Goal: Transaction & Acquisition: Purchase product/service

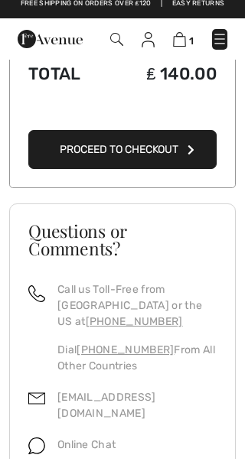
scroll to position [542, 0]
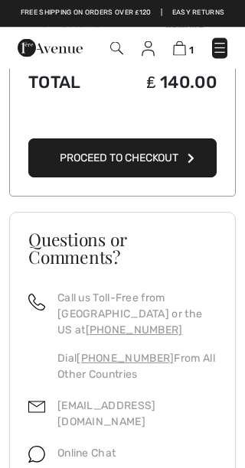
click at [44, 447] on img at bounding box center [36, 455] width 17 height 17
click at [104, 448] on span "Online Chat" at bounding box center [86, 454] width 58 height 13
click at [44, 447] on img at bounding box center [36, 455] width 17 height 17
click at [34, 447] on img at bounding box center [36, 455] width 17 height 17
click at [44, 447] on img at bounding box center [36, 455] width 17 height 17
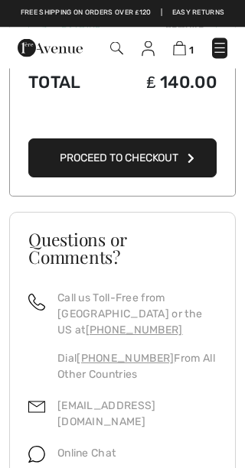
click at [40, 447] on img at bounding box center [36, 455] width 17 height 17
click at [42, 447] on img at bounding box center [36, 455] width 17 height 17
click at [96, 448] on span "Online Chat" at bounding box center [86, 454] width 58 height 13
click at [112, 446] on p "Online Chat" at bounding box center [86, 454] width 58 height 16
click at [122, 443] on div "Online Chat" at bounding box center [122, 458] width 188 height 31
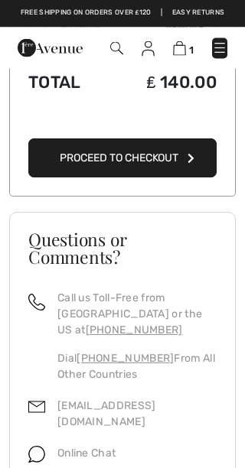
click at [135, 443] on div "Online Chat" at bounding box center [122, 458] width 188 height 31
click at [41, 447] on img at bounding box center [36, 455] width 17 height 17
click at [102, 448] on span "Online Chat" at bounding box center [86, 454] width 58 height 13
click at [111, 448] on span "Online Chat" at bounding box center [86, 454] width 58 height 13
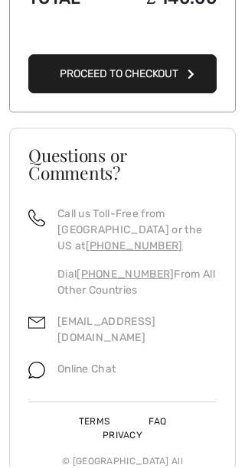
scroll to position [625, 0]
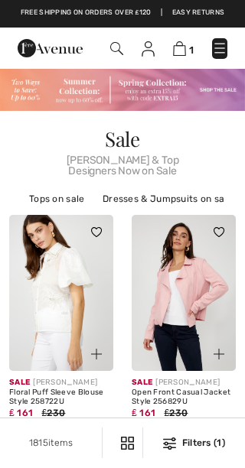
checkbox input "true"
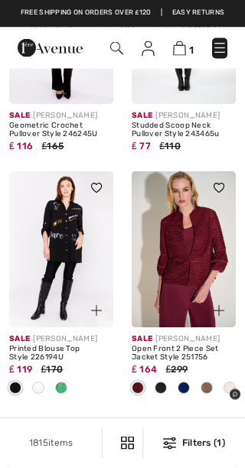
scroll to position [2628, 0]
click at [192, 291] on div at bounding box center [209, 301] width 51 height 51
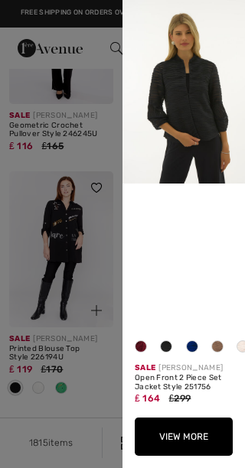
scroll to position [0, 0]
click at [192, 115] on img at bounding box center [183, 92] width 122 height 184
click at [191, 439] on button "View More" at bounding box center [184, 437] width 98 height 38
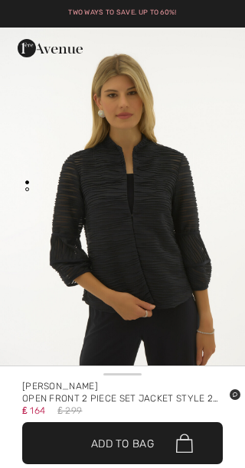
click at [212, 271] on img "1 / 1" at bounding box center [122, 211] width 245 height 366
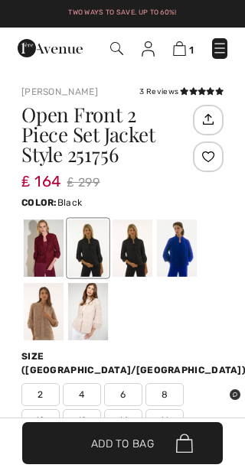
scroll to position [337, 0]
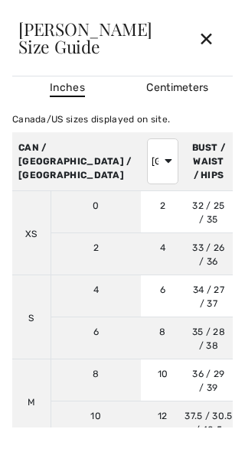
click at [147, 164] on select "AUSTRALIA UK France Germany Spain Italy Japan" at bounding box center [162, 161] width 31 height 46
select select "uk"
click at [213, 42] on div "✕" at bounding box center [206, 38] width 41 height 32
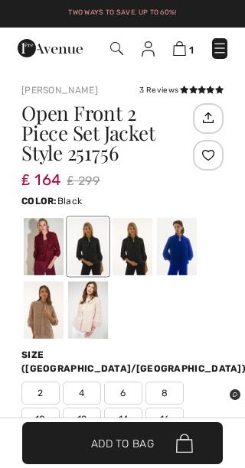
click at [94, 246] on div at bounding box center [88, 246] width 40 height 57
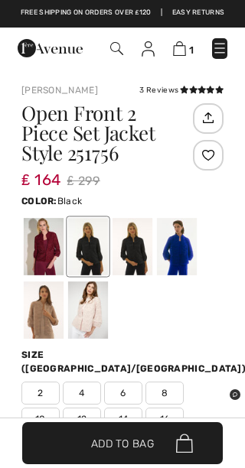
click at [95, 256] on div at bounding box center [88, 246] width 40 height 57
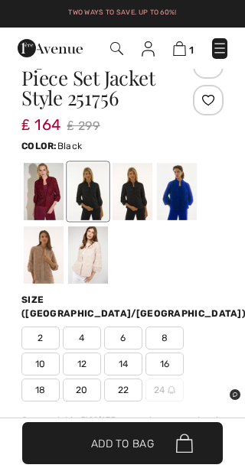
scroll to position [490, 0]
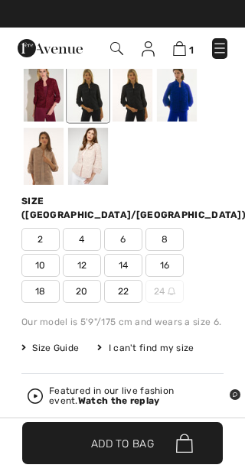
click at [41, 341] on span "Size Guide" at bounding box center [49, 348] width 57 height 14
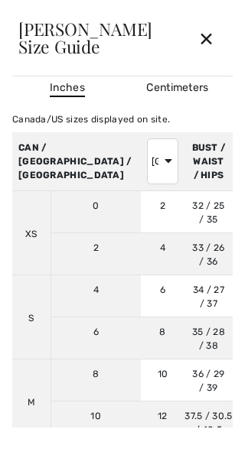
click at [210, 50] on div "✕" at bounding box center [206, 38] width 41 height 32
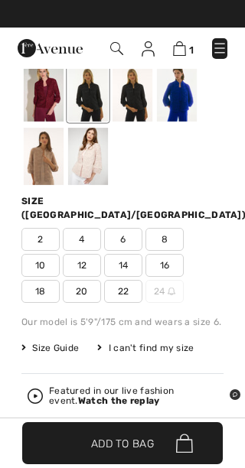
click at [90, 254] on span "12" at bounding box center [82, 265] width 38 height 23
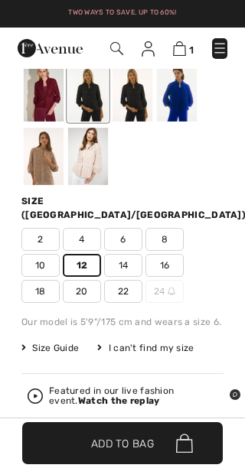
scroll to position [520, 0]
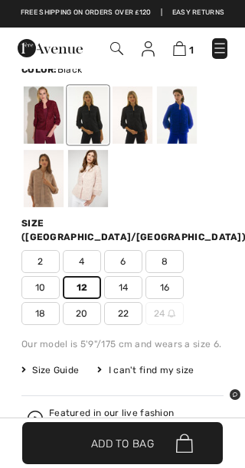
click at [184, 47] on img at bounding box center [179, 48] width 13 height 15
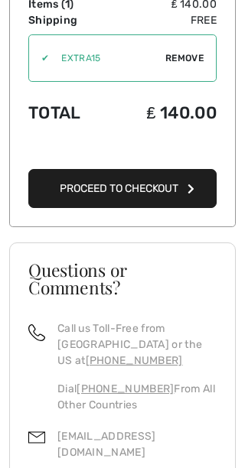
scroll to position [542, 0]
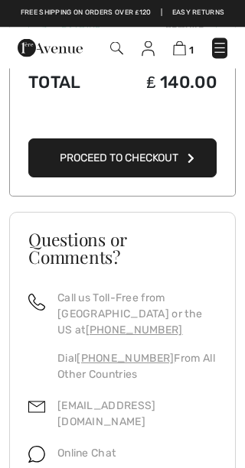
click at [83, 448] on span "Online Chat" at bounding box center [86, 454] width 58 height 13
click at [42, 447] on img at bounding box center [36, 455] width 17 height 17
click at [72, 448] on span "Online Chat" at bounding box center [86, 454] width 58 height 13
click at [54, 443] on div "Online Chat" at bounding box center [80, 458] width 70 height 31
click at [41, 447] on img at bounding box center [36, 455] width 17 height 17
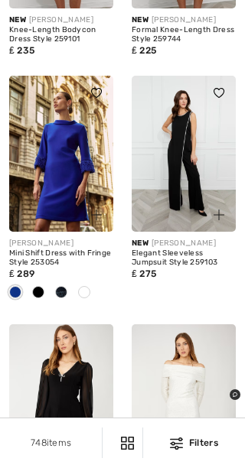
scroll to position [3856, 0]
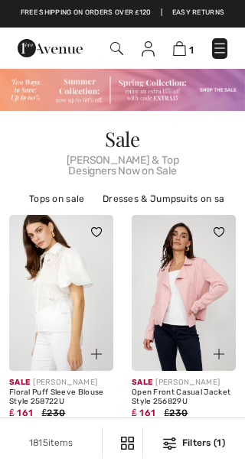
checkbox input "true"
click at [216, 295] on img at bounding box center [184, 293] width 104 height 156
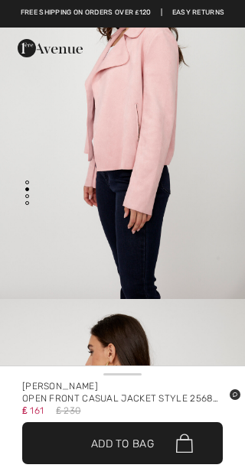
scroll to position [466, 0]
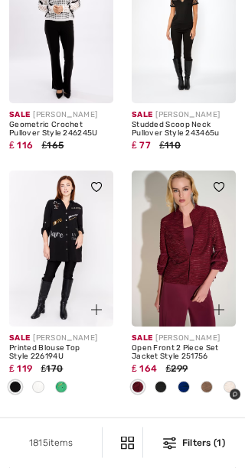
scroll to position [2629, 0]
click at [191, 263] on img at bounding box center [184, 249] width 104 height 156
click at [203, 344] on div "Open Front 2 Piece Set Jacket Style 251756" at bounding box center [184, 353] width 104 height 18
click at [160, 381] on span at bounding box center [161, 387] width 12 height 12
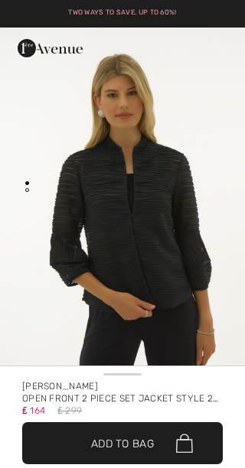
checkbox input "true"
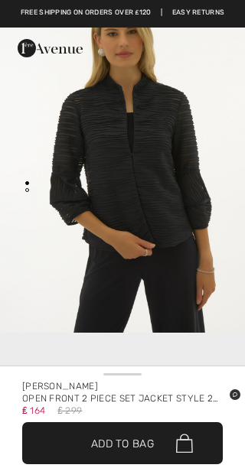
scroll to position [57, 0]
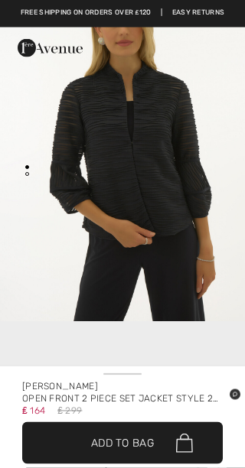
click at [187, 417] on div "Joseph Ribkoff Open Front 2 Piece Set Jacket Style 251756 ₤ 164 ₤ 299 ✔ Added t…" at bounding box center [122, 417] width 237 height 94
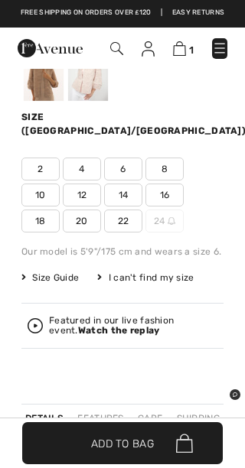
scroll to position [585, 0]
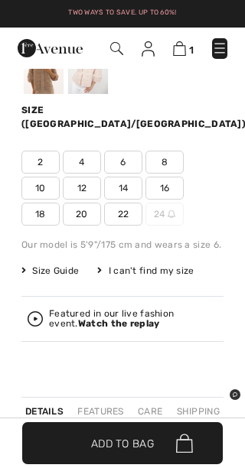
click at [61, 264] on span "Size Guide" at bounding box center [49, 271] width 57 height 14
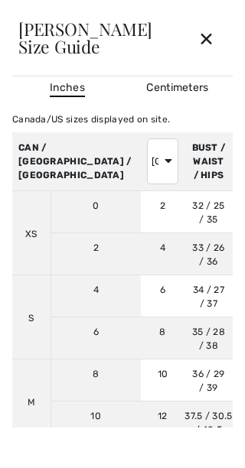
click at [147, 164] on select "AUSTRALIA UK France Germany Spain Italy Japan" at bounding box center [162, 161] width 31 height 46
select select "uk"
click at [202, 46] on div "✕" at bounding box center [206, 38] width 41 height 32
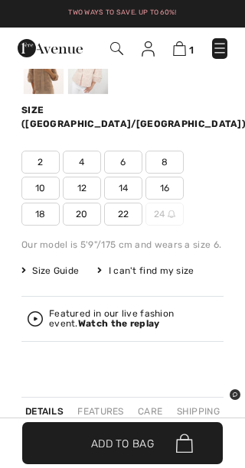
click at [86, 177] on span "12" at bounding box center [82, 188] width 38 height 23
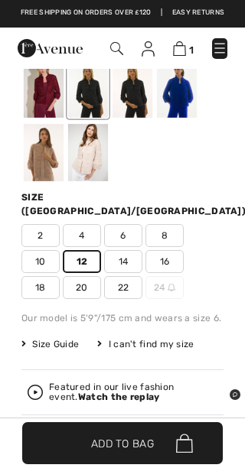
scroll to position [547, 0]
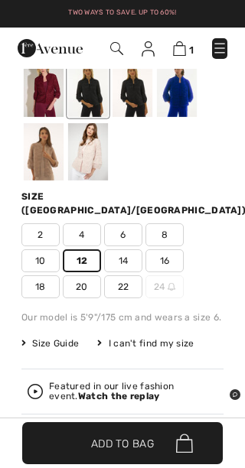
click at [179, 51] on img at bounding box center [179, 48] width 13 height 15
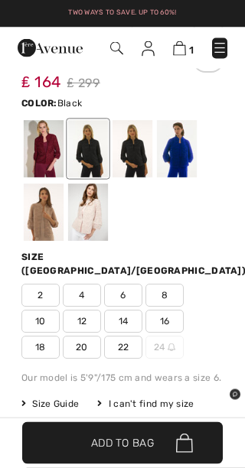
scroll to position [519, 0]
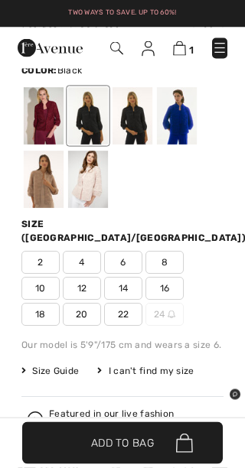
click at [78, 284] on span "12" at bounding box center [82, 289] width 38 height 23
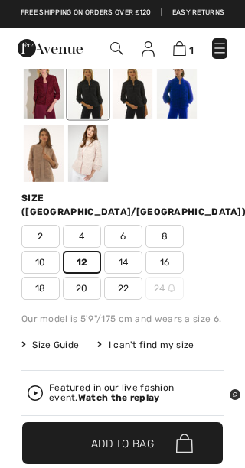
scroll to position [549, 0]
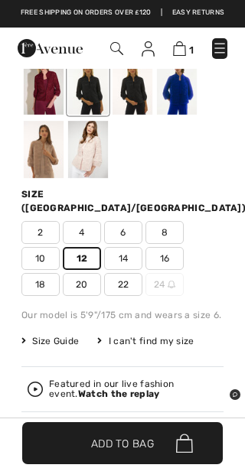
click at [144, 445] on span "Add to Bag" at bounding box center [122, 443] width 63 height 16
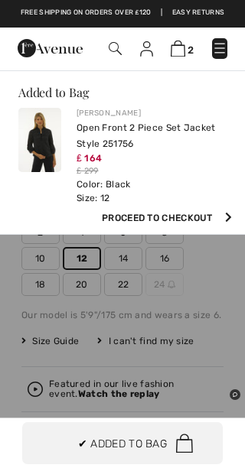
click at [177, 436] on img at bounding box center [184, 444] width 17 height 20
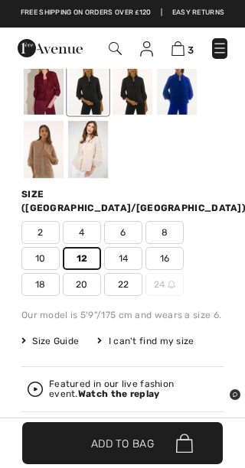
click at [181, 51] on img at bounding box center [177, 48] width 13 height 15
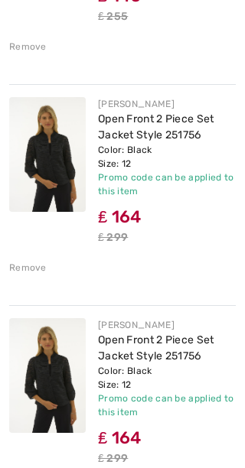
scroll to position [373, 0]
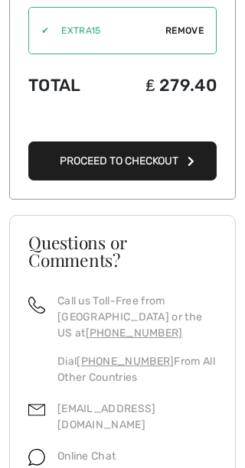
scroll to position [779, 0]
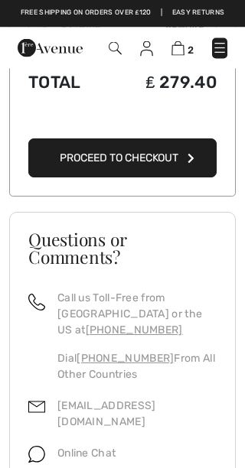
click at [40, 447] on img at bounding box center [36, 455] width 17 height 17
click at [87, 448] on span "Online Chat" at bounding box center [86, 454] width 58 height 13
click at [83, 443] on div "Online Chat" at bounding box center [80, 458] width 70 height 31
click at [77, 448] on span "Online Chat" at bounding box center [86, 454] width 58 height 13
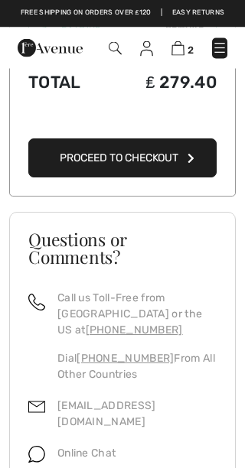
click at [40, 447] on img at bounding box center [36, 455] width 17 height 17
click at [42, 447] on img at bounding box center [36, 455] width 17 height 17
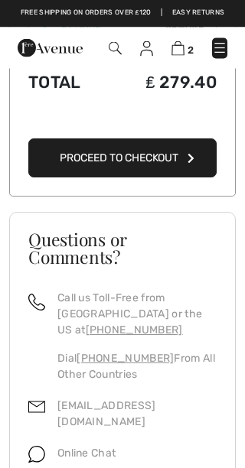
click at [40, 447] on img at bounding box center [36, 455] width 17 height 17
click at [44, 447] on img at bounding box center [36, 455] width 17 height 17
click at [43, 447] on img at bounding box center [36, 455] width 17 height 17
click at [44, 447] on img at bounding box center [36, 455] width 17 height 17
click at [42, 447] on img at bounding box center [36, 455] width 17 height 17
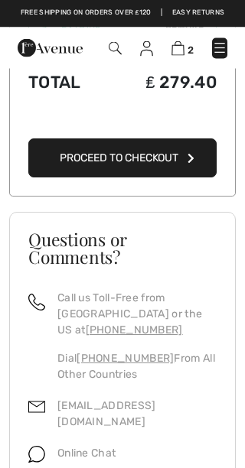
click at [90, 448] on span "Online Chat" at bounding box center [86, 454] width 58 height 13
click at [93, 448] on span "Online Chat" at bounding box center [86, 454] width 58 height 13
click at [79, 443] on div "Online Chat" at bounding box center [80, 458] width 70 height 31
click at [54, 443] on div "Online Chat" at bounding box center [80, 458] width 70 height 31
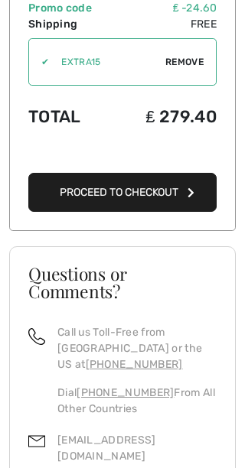
scroll to position [756, 0]
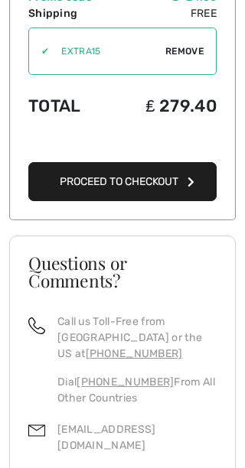
click at [79, 423] on link "[EMAIL_ADDRESS][DOMAIN_NAME]" at bounding box center [106, 437] width 99 height 29
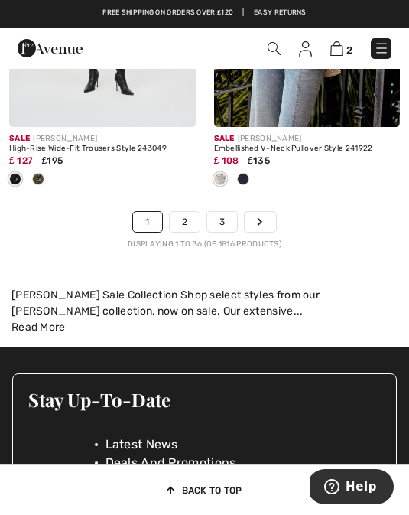
scroll to position [6646, 0]
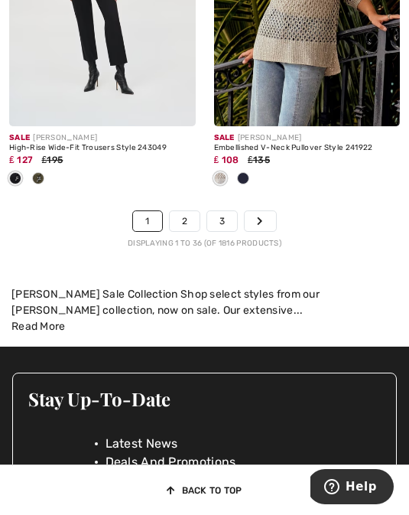
click at [184, 211] on link "2" at bounding box center [185, 221] width 30 height 20
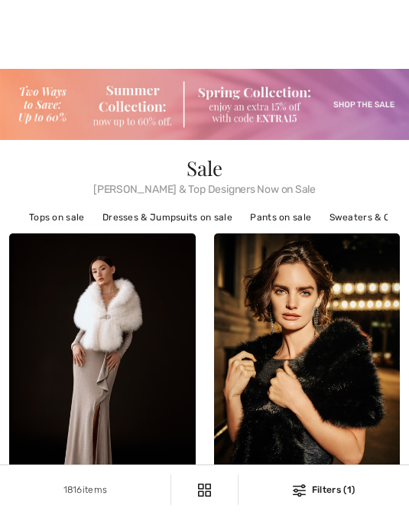
checkbox input "true"
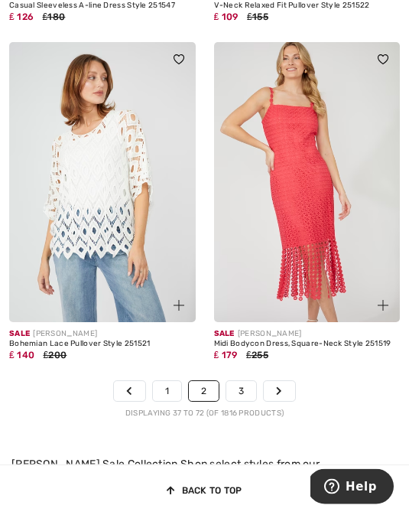
scroll to position [6467, 0]
click at [245, 381] on link "3" at bounding box center [241, 391] width 30 height 20
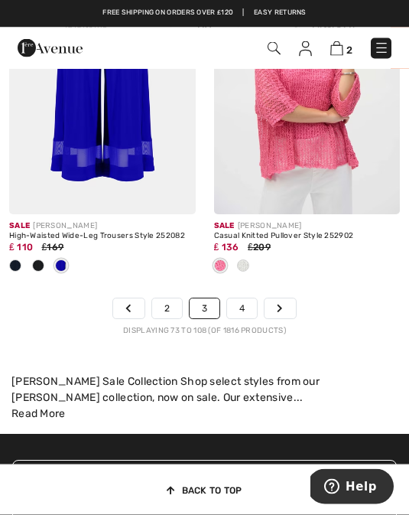
scroll to position [6633, 0]
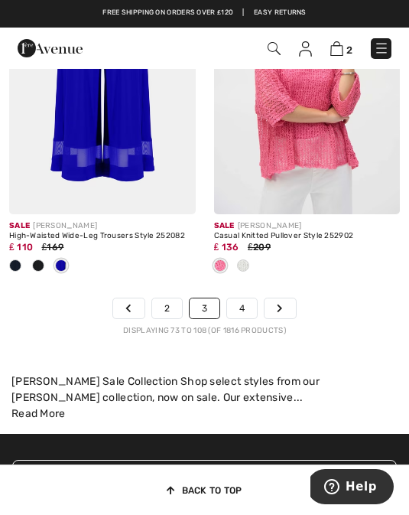
click at [245, 306] on link "4" at bounding box center [242, 308] width 30 height 20
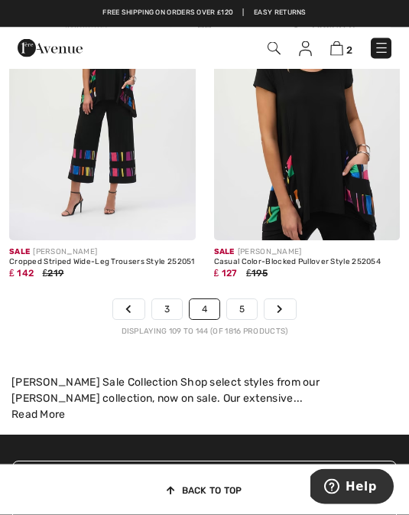
scroll to position [6734, 0]
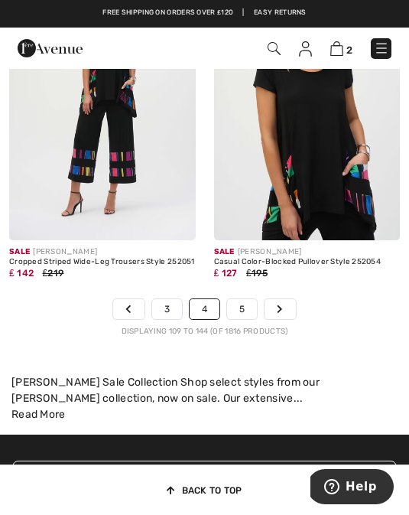
click at [339, 386] on div "[PERSON_NAME] Sale Collection Shop select styles from our [PERSON_NAME] collect…" at bounding box center [204, 390] width 386 height 32
click at [243, 304] on link "5" at bounding box center [242, 309] width 30 height 20
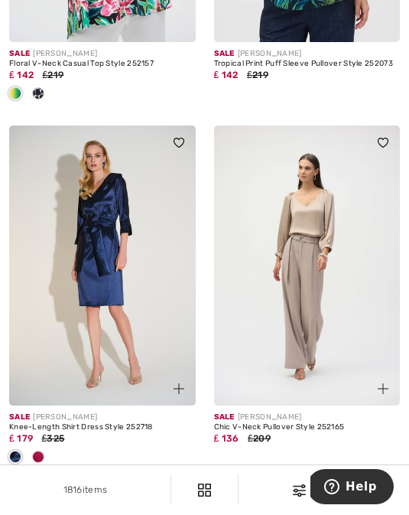
scroll to position [4992, 0]
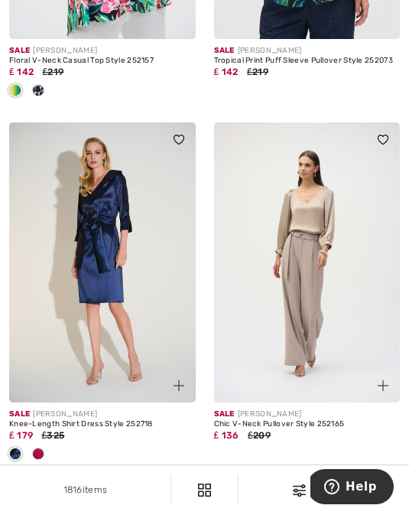
click at [106, 256] on img at bounding box center [102, 261] width 187 height 279
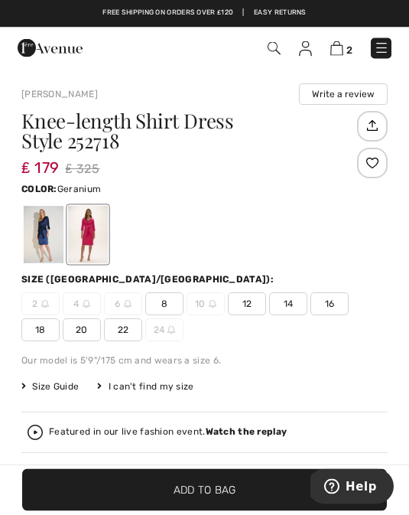
scroll to position [383, 0]
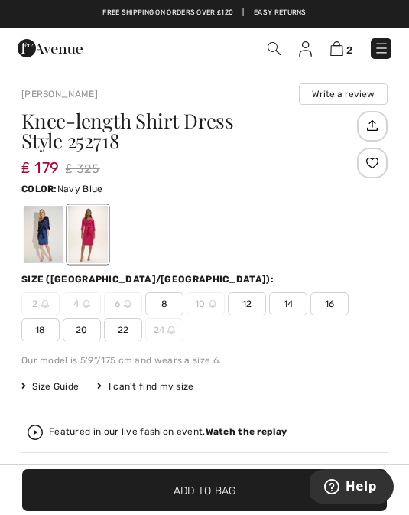
click at [50, 244] on div at bounding box center [44, 234] width 40 height 57
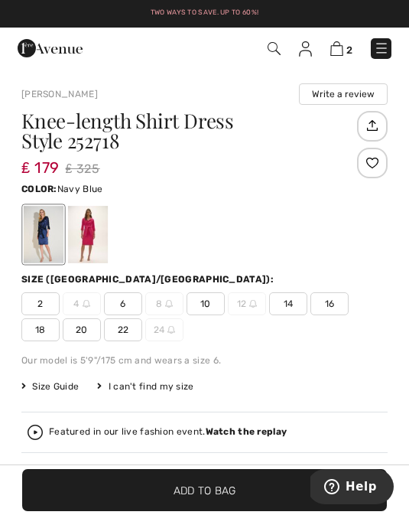
click at [67, 391] on span "Size Guide" at bounding box center [49, 386] width 57 height 14
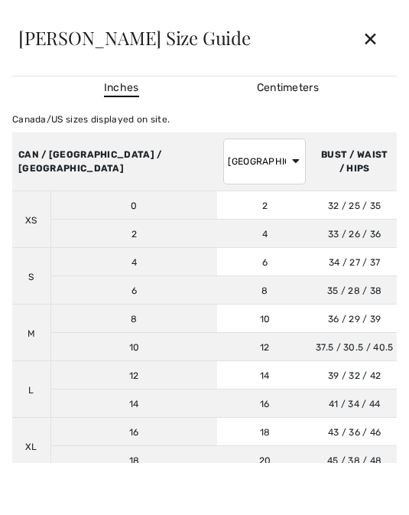
click at [223, 168] on select "AUSTRALIA UK France Germany Spain Italy Japan" at bounding box center [264, 161] width 83 height 46
select select "uk"
click at [366, 47] on div "✕" at bounding box center [370, 38] width 41 height 32
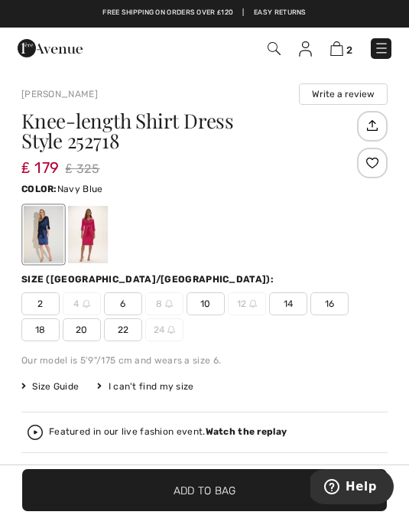
click at [93, 233] on div at bounding box center [88, 234] width 40 height 57
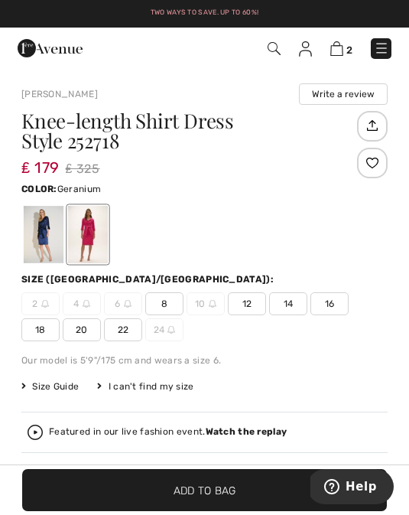
click at [92, 237] on div at bounding box center [88, 234] width 40 height 57
click at [48, 232] on div at bounding box center [44, 234] width 40 height 57
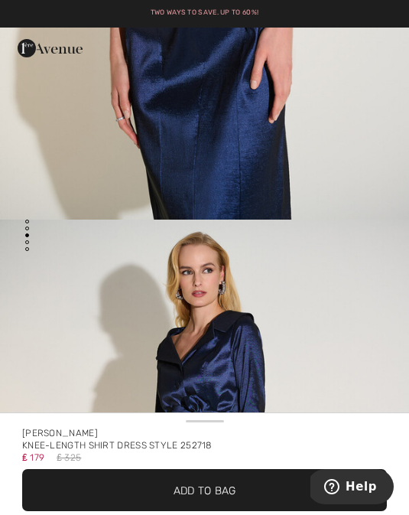
scroll to position [1032, 0]
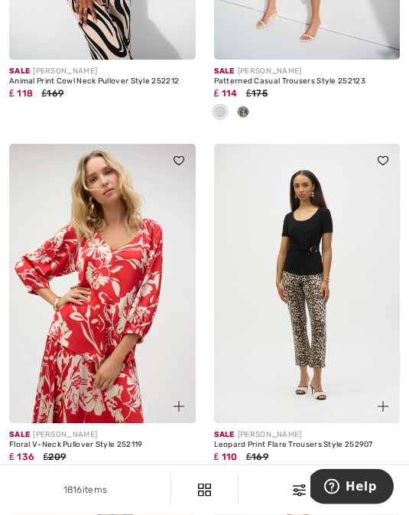
scroll to position [5698, 0]
click at [122, 353] on img at bounding box center [102, 283] width 187 height 279
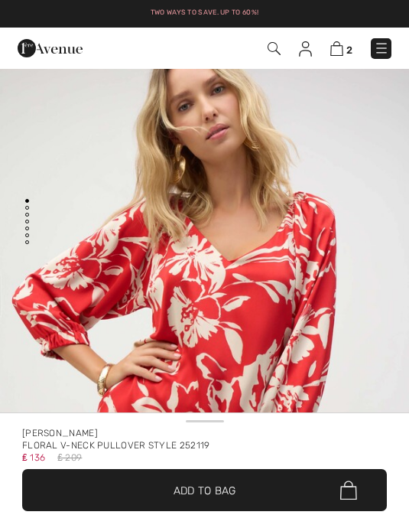
checkbox input "true"
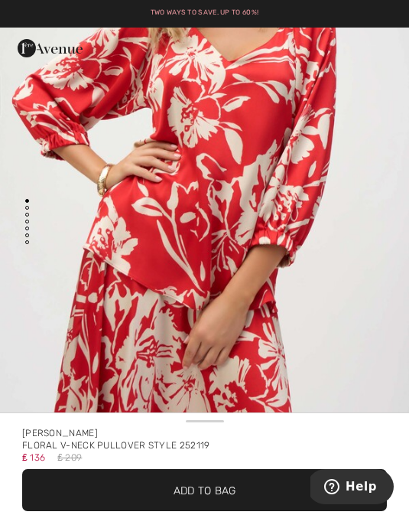
scroll to position [174, 0]
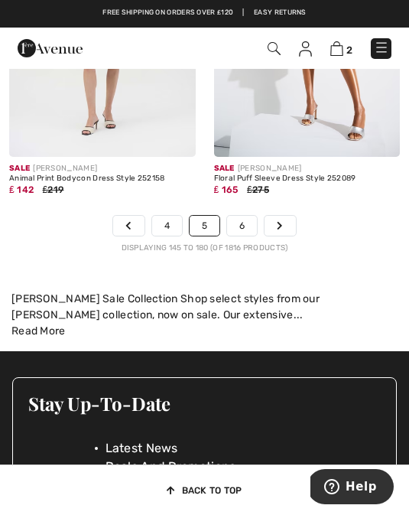
scroll to position [6610, 0]
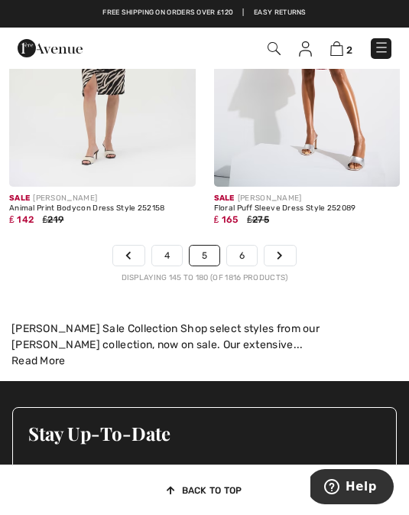
click at [245, 251] on link "6" at bounding box center [242, 256] width 30 height 20
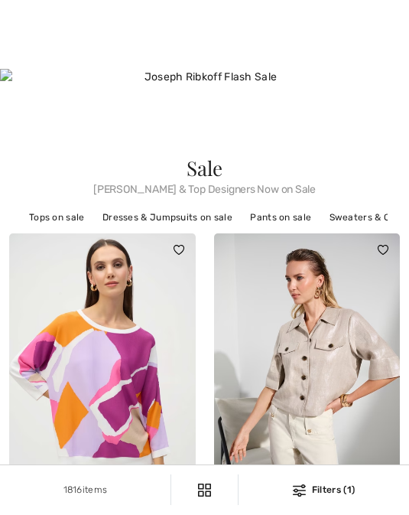
checkbox input "true"
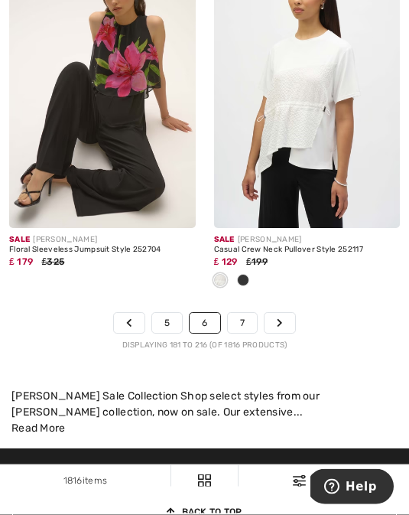
scroll to position [6500, 0]
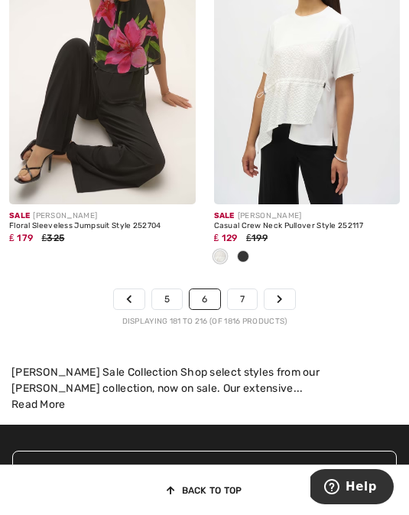
click at [246, 296] on link "7" at bounding box center [242, 299] width 29 height 20
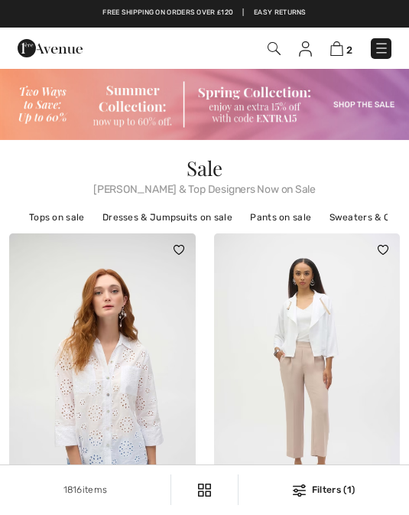
checkbox input "true"
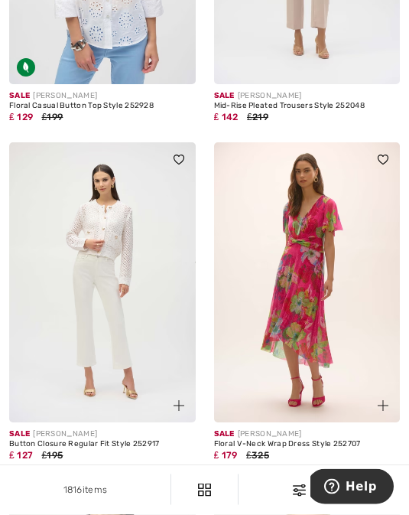
scroll to position [428, 0]
click at [307, 314] on img at bounding box center [307, 281] width 187 height 279
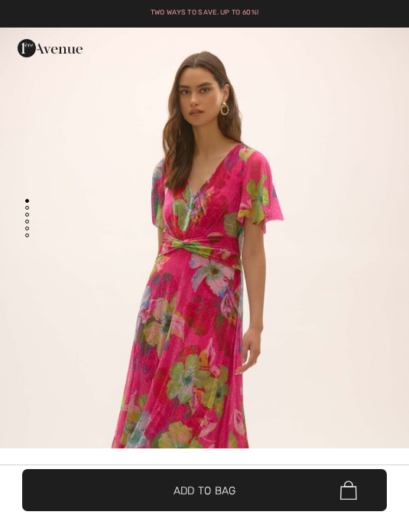
checkbox input "true"
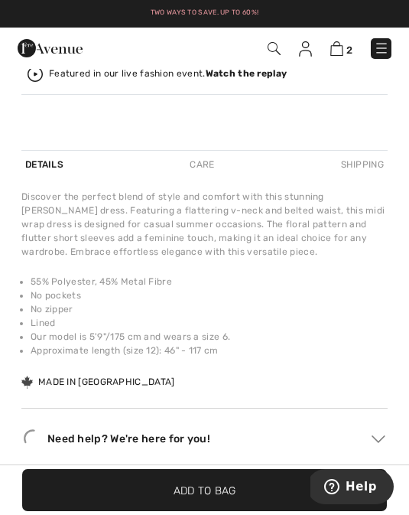
scroll to position [772, 0]
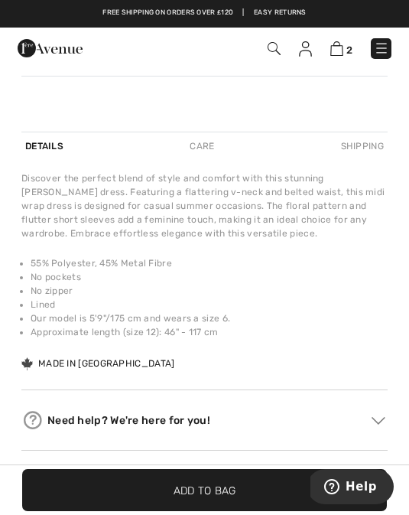
click at [322, 289] on li "No zipper" at bounding box center [209, 291] width 357 height 14
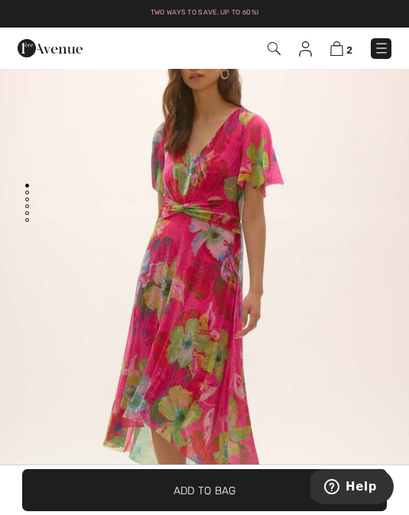
scroll to position [35, 0]
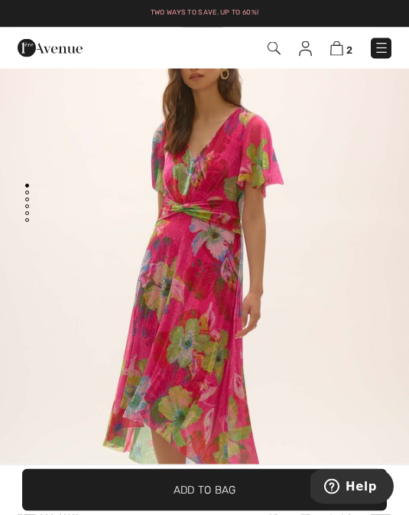
click at [222, 285] on img "1 / 5" at bounding box center [204, 299] width 409 height 614
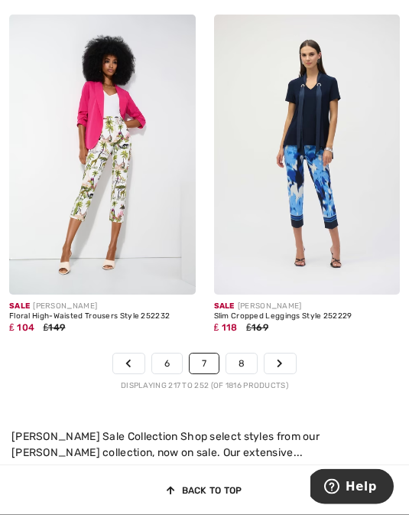
scroll to position [6386, 0]
click at [246, 354] on link "8" at bounding box center [241, 363] width 31 height 20
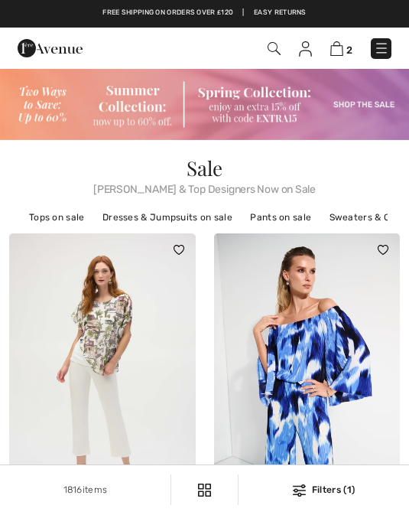
checkbox input "true"
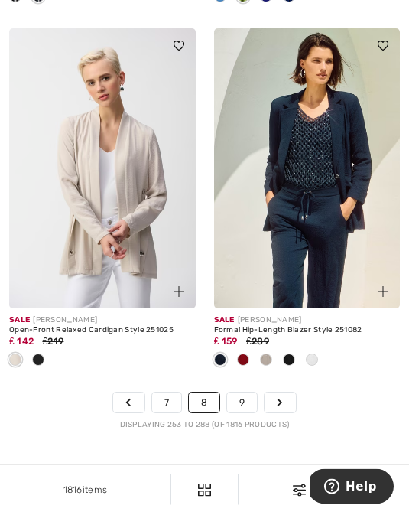
scroll to position [6431, 0]
click at [246, 397] on link "9" at bounding box center [242, 402] width 30 height 20
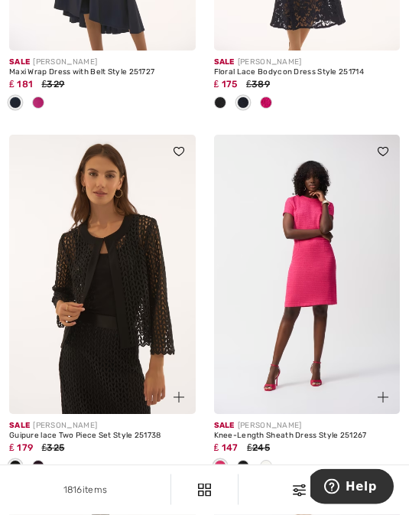
scroll to position [1188, 0]
click at [121, 309] on img at bounding box center [102, 274] width 187 height 279
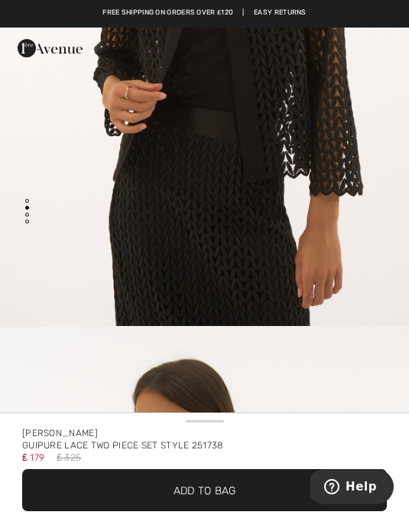
scroll to position [309, 0]
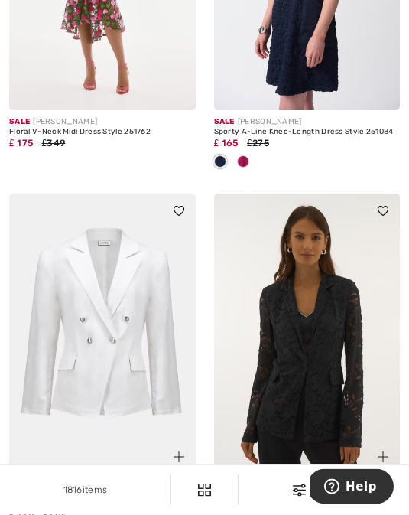
scroll to position [1856, 0]
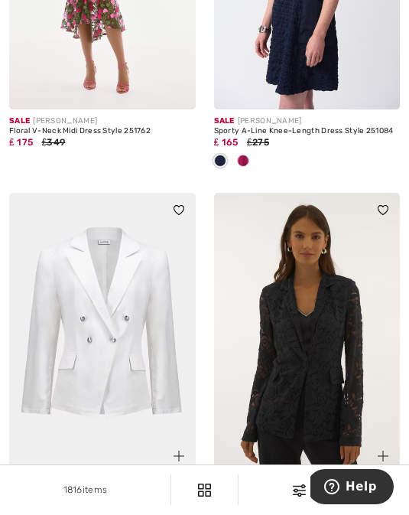
click at [332, 352] on img at bounding box center [307, 332] width 187 height 279
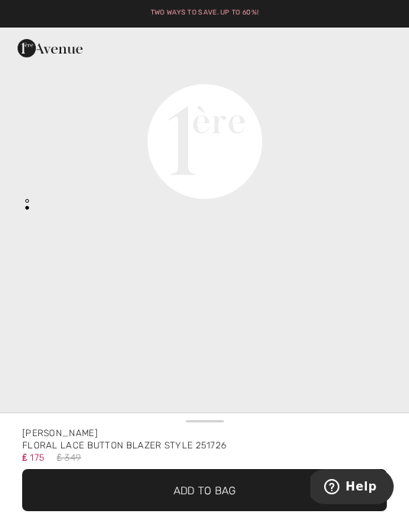
scroll to position [827, 0]
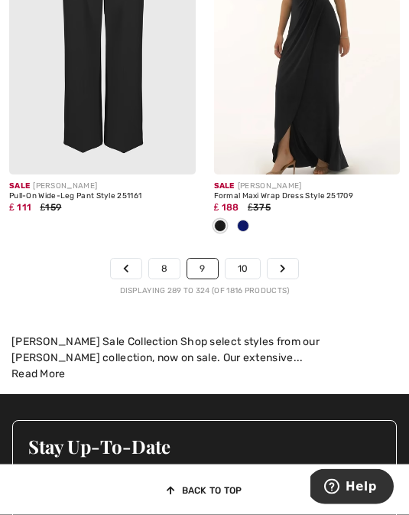
scroll to position [6825, 0]
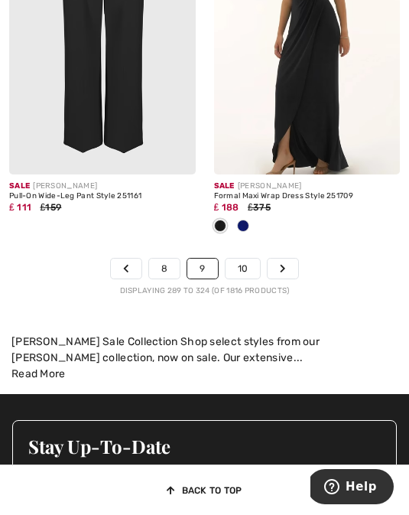
click at [245, 265] on link "10" at bounding box center [243, 269] width 35 height 20
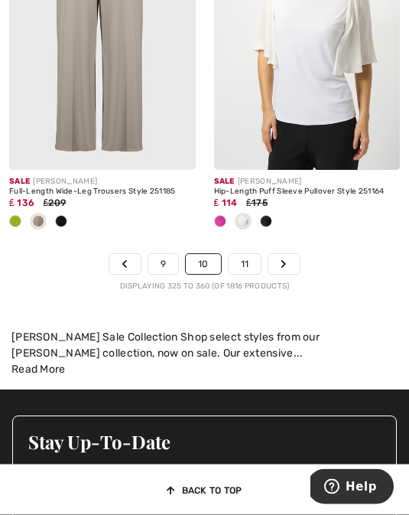
scroll to position [6847, 0]
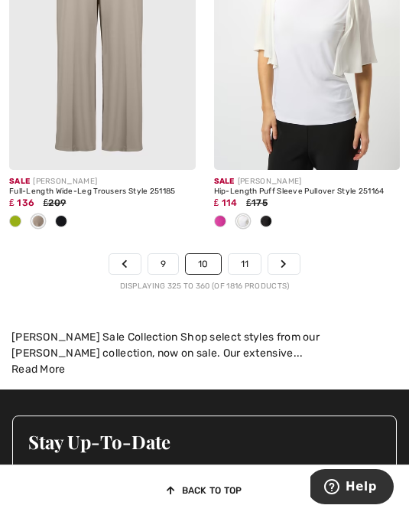
click at [248, 259] on link "11" at bounding box center [245, 264] width 33 height 20
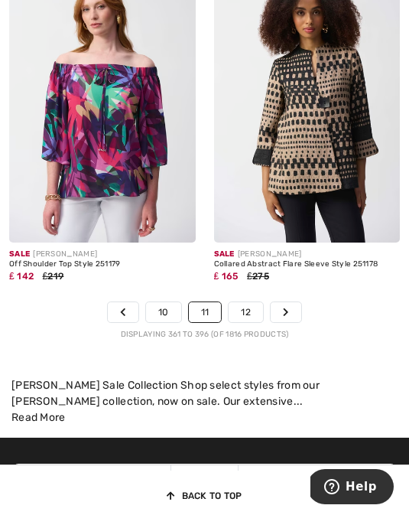
scroll to position [6529, 0]
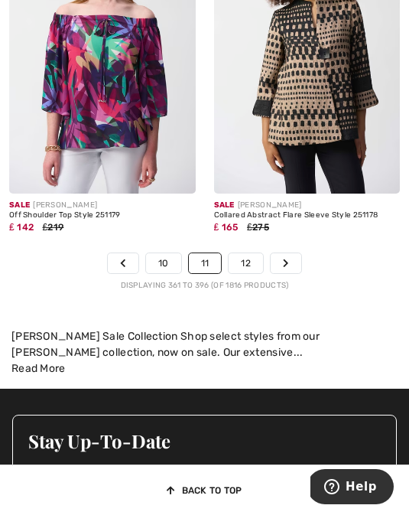
click at [255, 256] on link "12" at bounding box center [246, 263] width 34 height 20
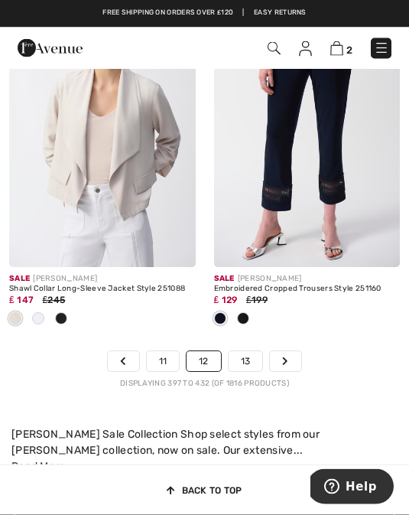
scroll to position [6480, 0]
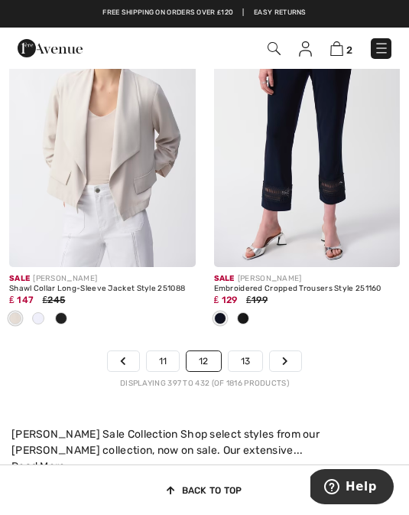
click at [253, 353] on link "13" at bounding box center [246, 361] width 34 height 20
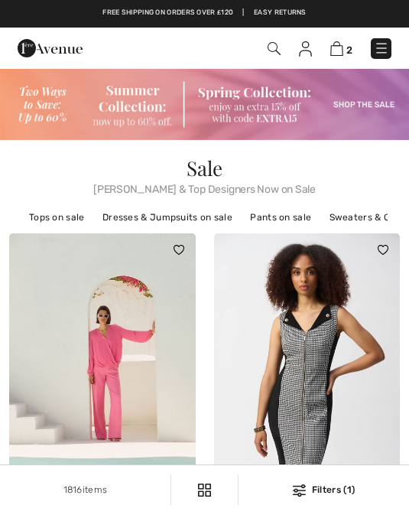
checkbox input "true"
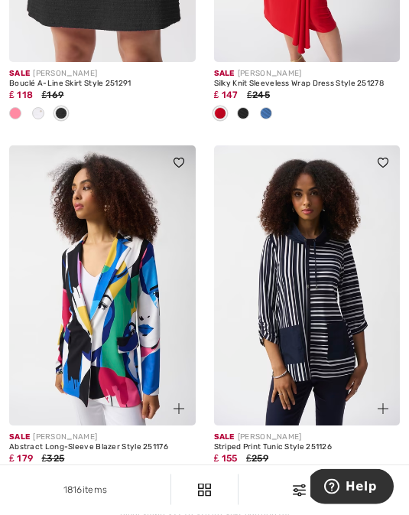
scroll to position [6441, 0]
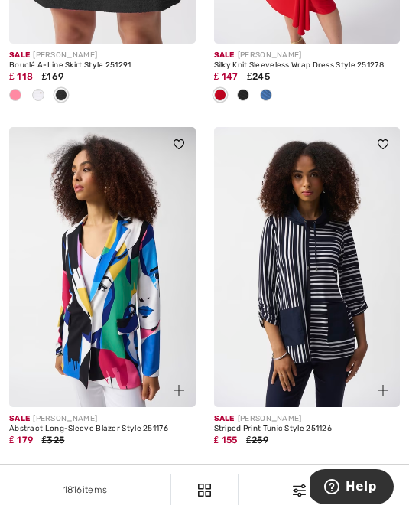
click at [122, 325] on img at bounding box center [102, 266] width 187 height 279
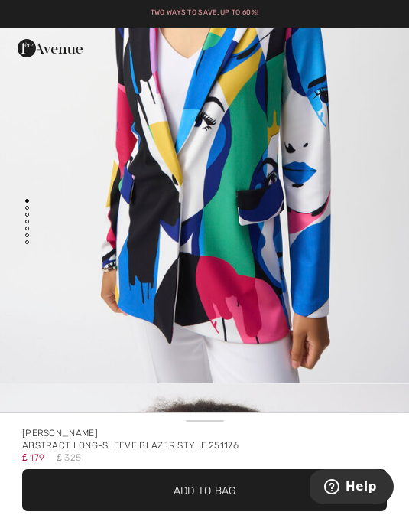
scroll to position [275, 0]
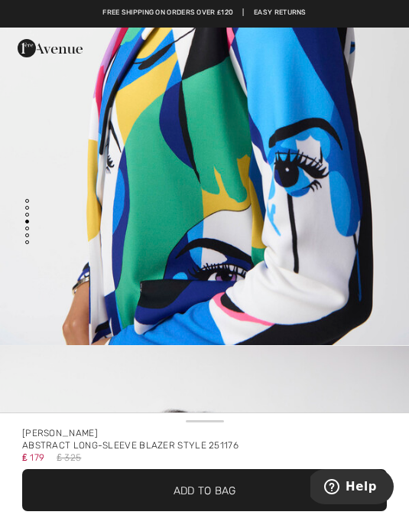
click at [217, 481] on span "✔ Added to Bag Add to Bag" at bounding box center [204, 490] width 365 height 42
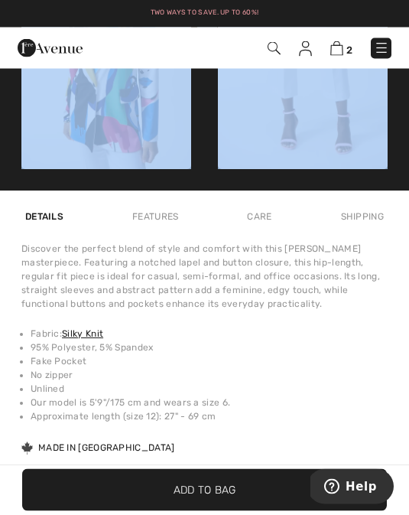
scroll to position [1121, 0]
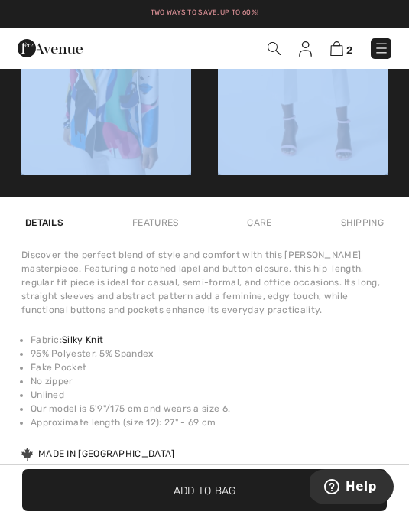
click at [213, 498] on span "Add to Bag" at bounding box center [205, 490] width 63 height 16
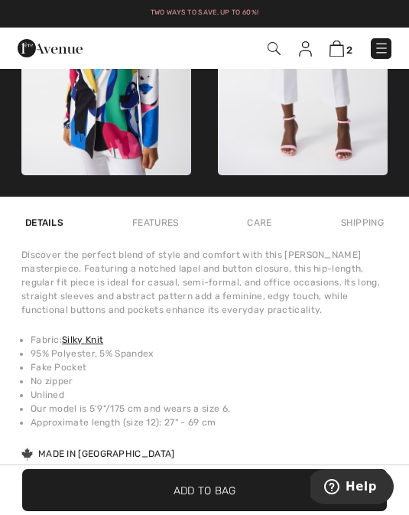
click at [215, 498] on span "Add to Bag" at bounding box center [205, 490] width 63 height 16
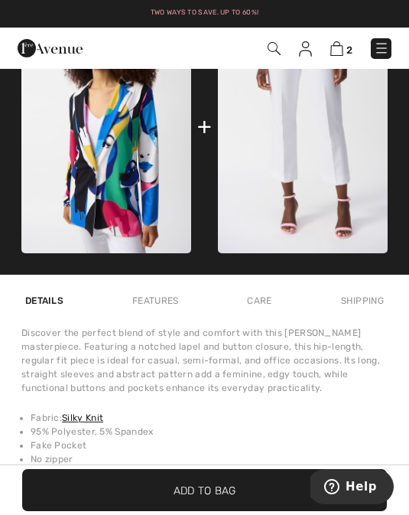
click at [210, 498] on span "Add to Bag" at bounding box center [205, 490] width 63 height 16
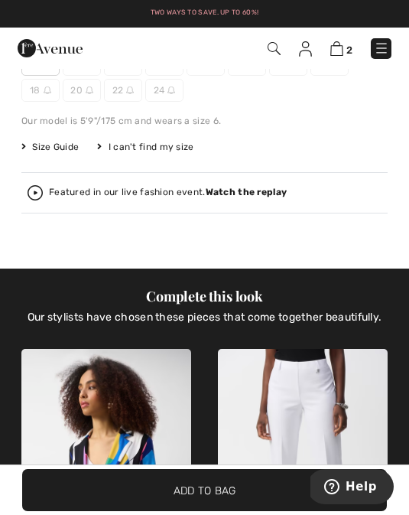
scroll to position [617, 0]
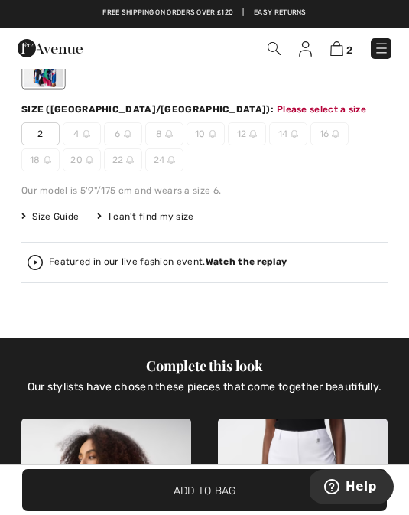
click at [248, 138] on span "12" at bounding box center [247, 133] width 38 height 23
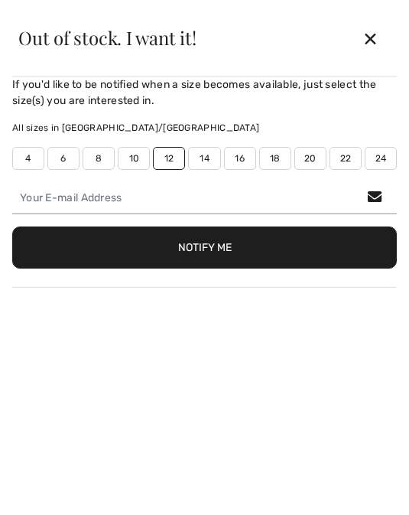
click at [246, 142] on div "All sizes in CA/US 4 6 8 10 12 14 16 18 20 22 24" at bounding box center [204, 145] width 385 height 49
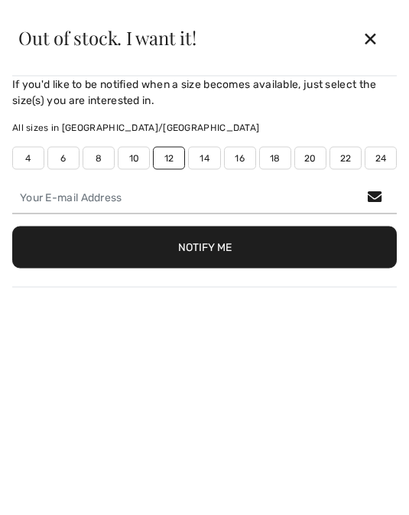
scroll to position [610, 0]
click at [210, 251] on button "Notify Me" at bounding box center [204, 247] width 385 height 42
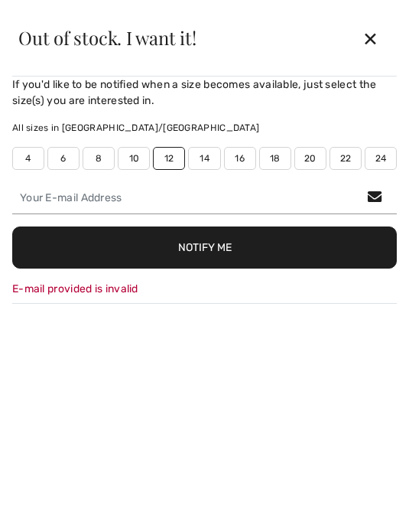
click at [367, 41] on div "✕" at bounding box center [370, 38] width 41 height 32
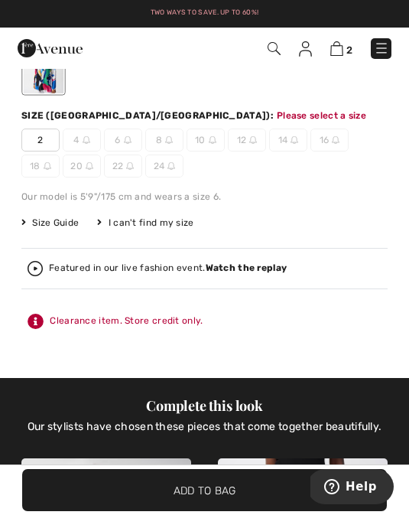
click at [256, 144] on img at bounding box center [253, 140] width 8 height 8
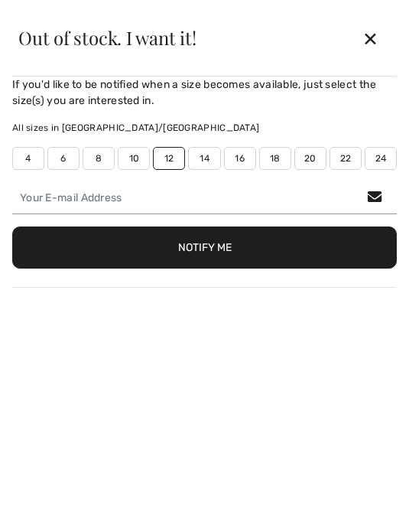
click at [249, 158] on label "16" at bounding box center [240, 158] width 32 height 23
type input "true"
click at [171, 164] on label "12" at bounding box center [169, 158] width 32 height 23
click at [164, 166] on label "12" at bounding box center [169, 158] width 32 height 23
click at [171, 164] on label "12" at bounding box center [169, 158] width 32 height 23
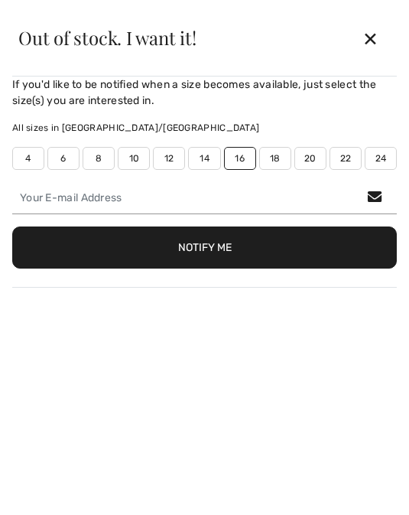
click at [169, 161] on label "12" at bounding box center [169, 158] width 32 height 23
type input "true"
click at [243, 166] on label "16" at bounding box center [240, 158] width 32 height 23
type input "false"
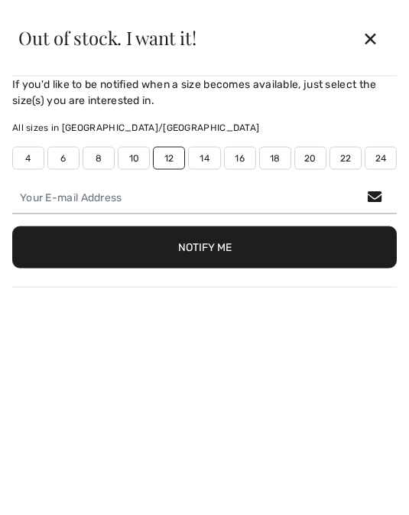
scroll to position [664, 0]
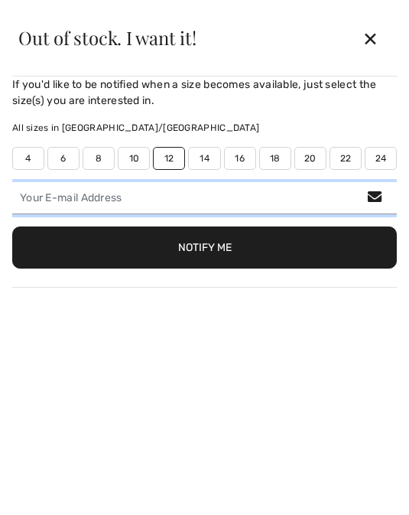
click at [140, 203] on input "email" at bounding box center [204, 198] width 385 height 32
type input "sandraannbird42@gmail.com"
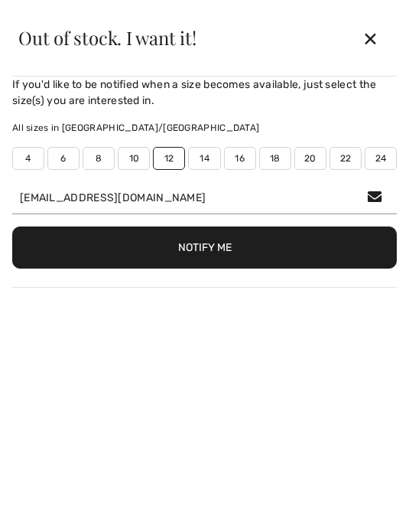
click at [223, 258] on button "Notify Me" at bounding box center [204, 247] width 385 height 42
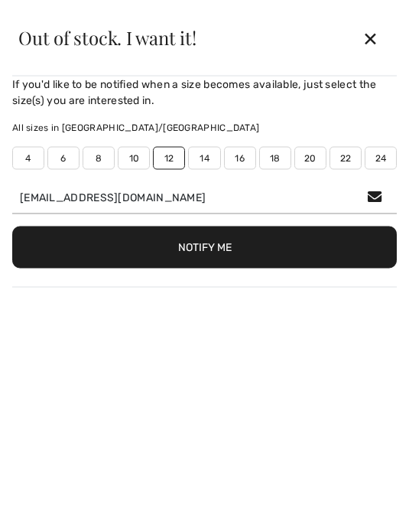
scroll to position [664, 0]
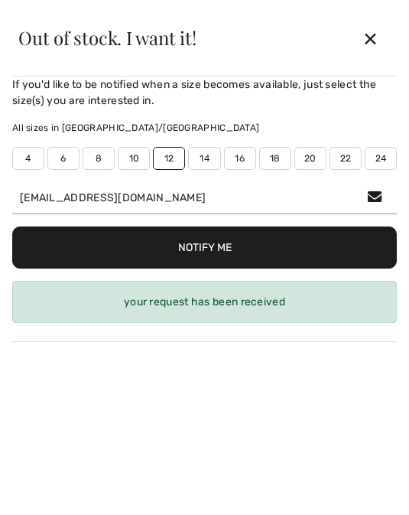
click at [369, 45] on div "✕" at bounding box center [370, 38] width 41 height 32
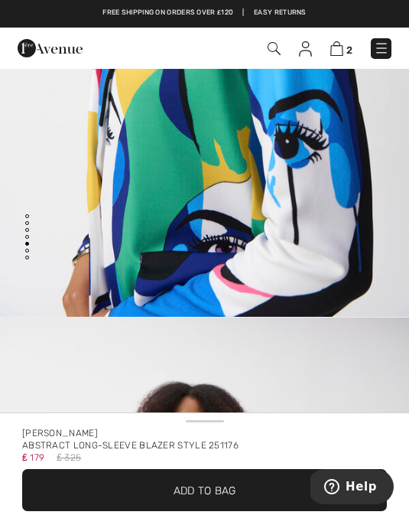
scroll to position [0, 0]
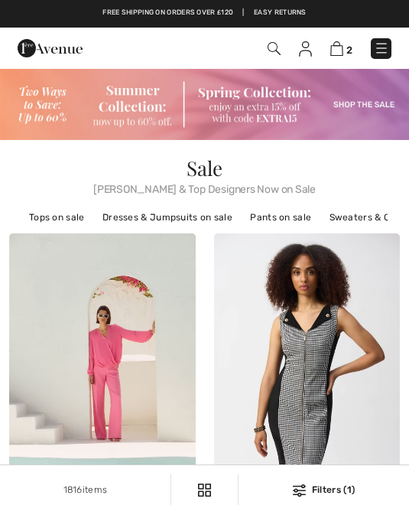
checkbox input "true"
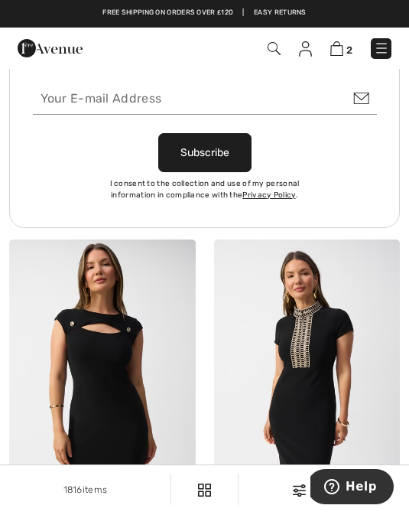
scroll to position [4445, 0]
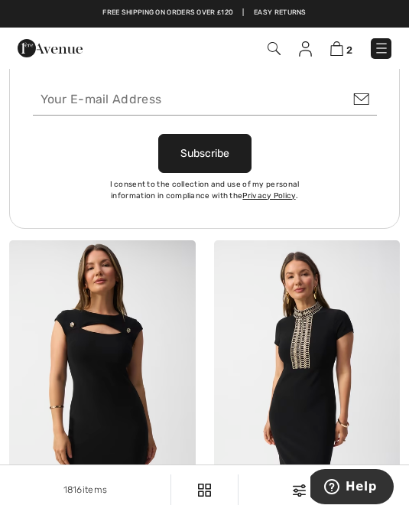
click at [335, 56] on img at bounding box center [336, 48] width 13 height 15
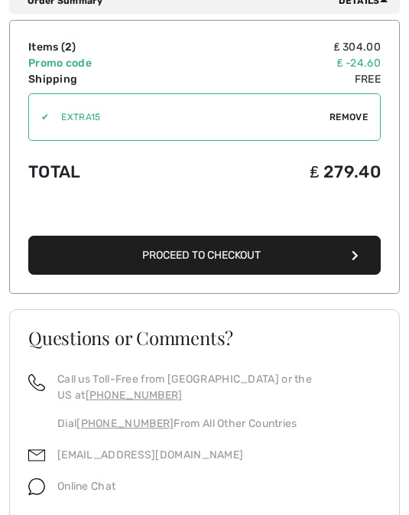
scroll to position [632, 0]
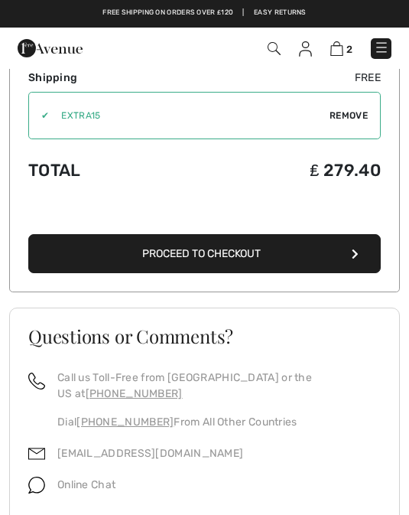
click at [138, 447] on link "[EMAIL_ADDRESS][DOMAIN_NAME]" at bounding box center [150, 453] width 186 height 13
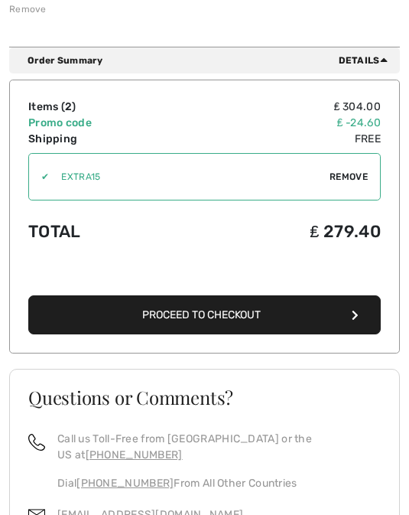
scroll to position [571, 0]
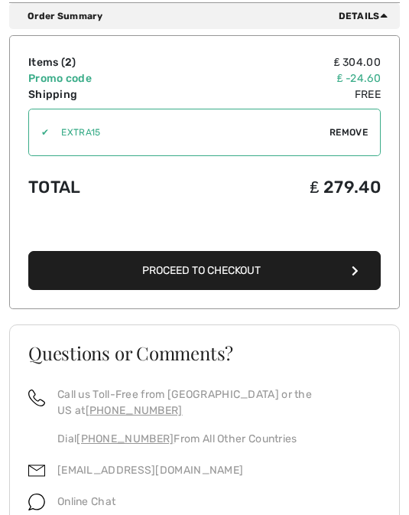
scroll to position [632, 0]
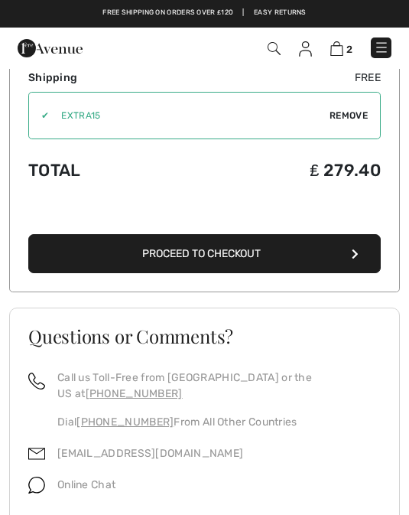
click at [76, 478] on span "Online Chat" at bounding box center [86, 484] width 58 height 13
